Goal: Transaction & Acquisition: Purchase product/service

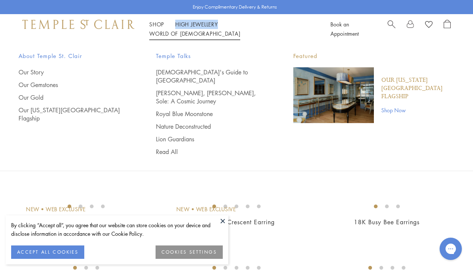
click at [240, 30] on link "World of Temple World of Temple" at bounding box center [194, 33] width 91 height 7
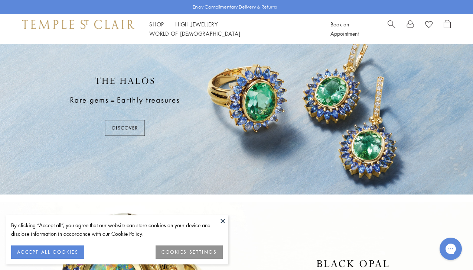
scroll to position [28, 0]
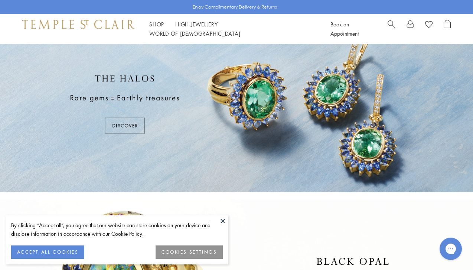
click at [223, 217] on button at bounding box center [222, 220] width 11 height 11
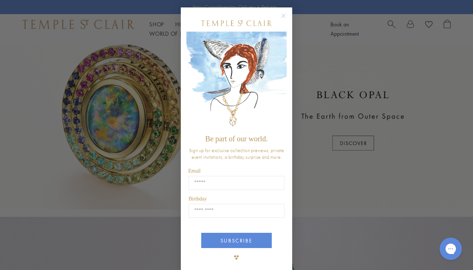
scroll to position [194, 0]
click at [283, 16] on icon "Close dialog" at bounding box center [284, 16] width 4 height 4
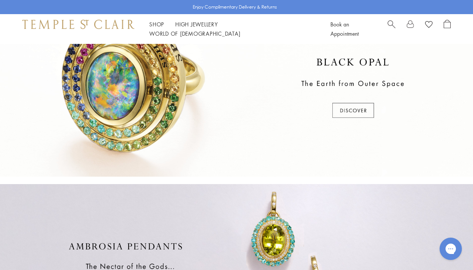
scroll to position [223, 0]
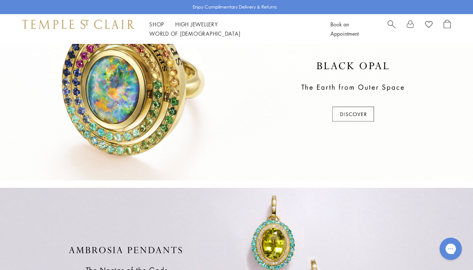
click at [346, 116] on div at bounding box center [236, 92] width 473 height 176
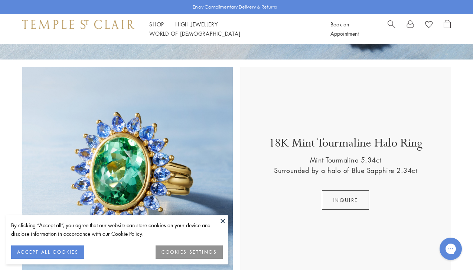
scroll to position [192, 0]
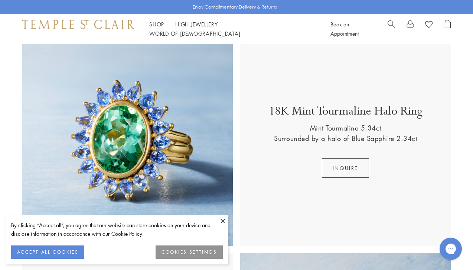
click at [224, 217] on button at bounding box center [222, 220] width 11 height 11
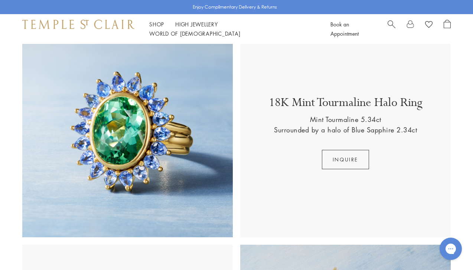
scroll to position [168, 0]
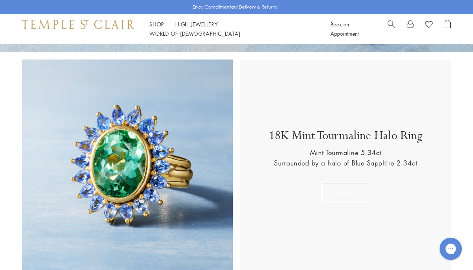
click at [351, 191] on button "Inquire" at bounding box center [345, 192] width 47 height 19
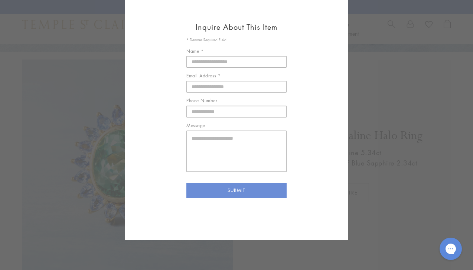
scroll to position [0, 0]
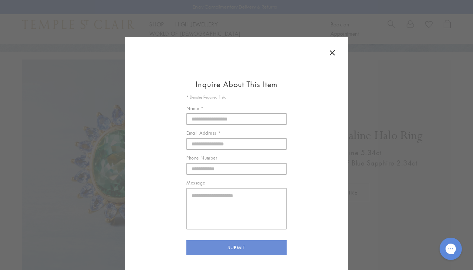
click at [334, 51] on icon at bounding box center [332, 53] width 4 height 4
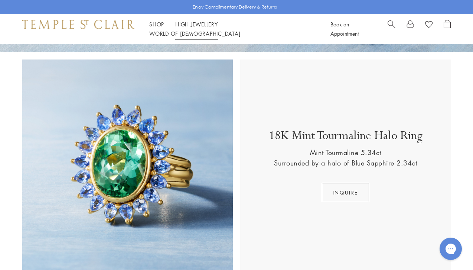
click at [197, 27] on link "High Jewellery High Jewellery" at bounding box center [196, 23] width 43 height 7
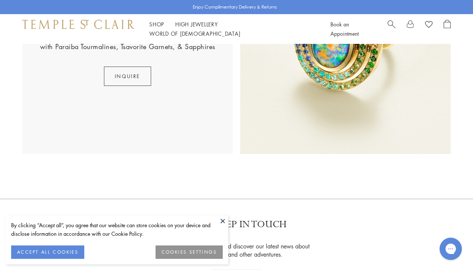
scroll to position [482, 0]
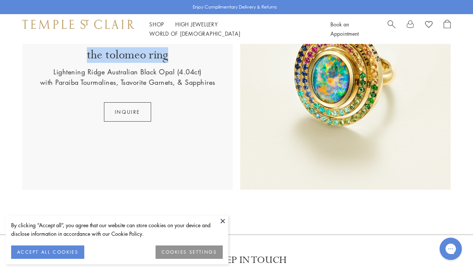
drag, startPoint x: 169, startPoint y: 56, endPoint x: 85, endPoint y: 56, distance: 83.6
click at [85, 56] on div "the tolomeo ring Lightening Ridge Australian Black Opal (4.04ct) with Paraiba T…" at bounding box center [127, 84] width 175 height 74
copy p "the tolomeo ring"
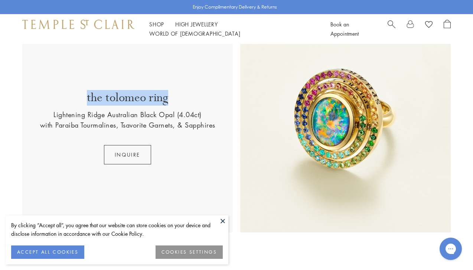
scroll to position [420, 0]
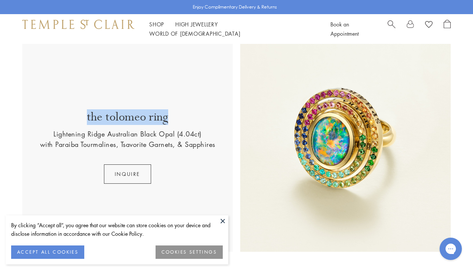
click at [326, 136] on img at bounding box center [345, 146] width 211 height 211
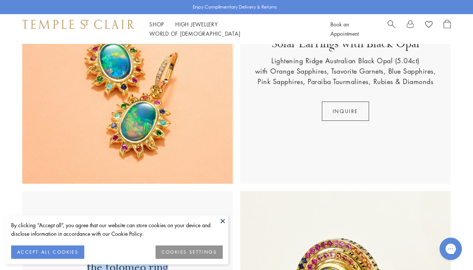
scroll to position [402, 0]
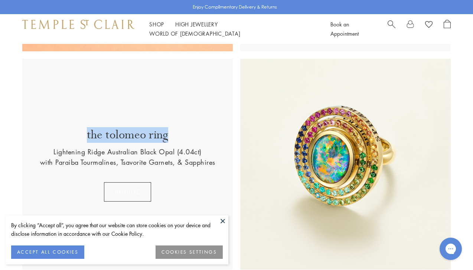
click at [142, 183] on button "INQUIRE" at bounding box center [127, 191] width 47 height 19
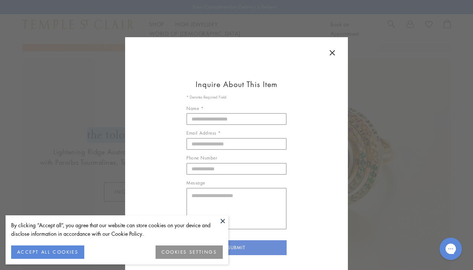
click at [333, 51] on icon at bounding box center [332, 52] width 9 height 9
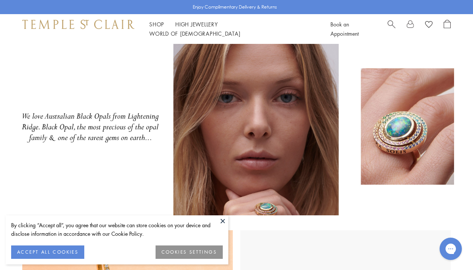
scroll to position [25, 0]
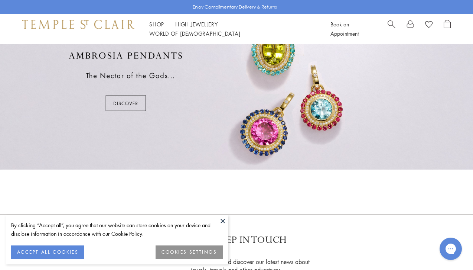
scroll to position [387, 0]
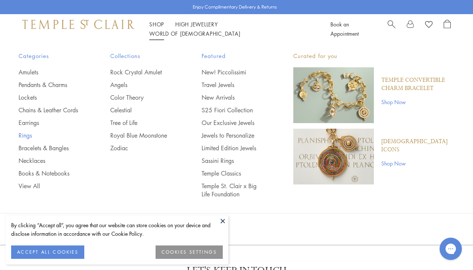
click at [27, 135] on link "Rings" at bounding box center [50, 135] width 62 height 8
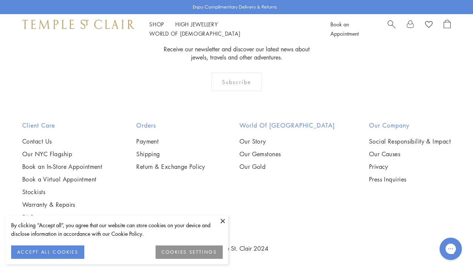
scroll to position [2983, 0]
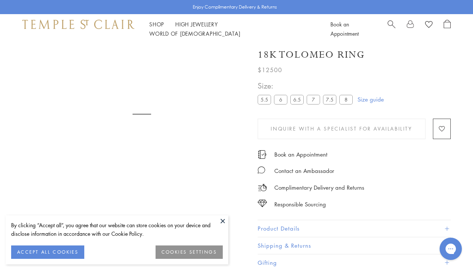
scroll to position [44, 0]
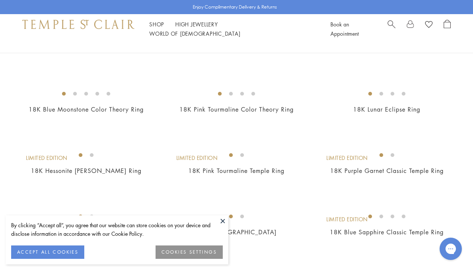
scroll to position [88, 0]
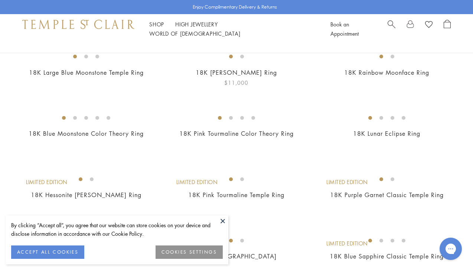
click at [0, 0] on img at bounding box center [0, 0] width 0 height 0
